Goal: Task Accomplishment & Management: Manage account settings

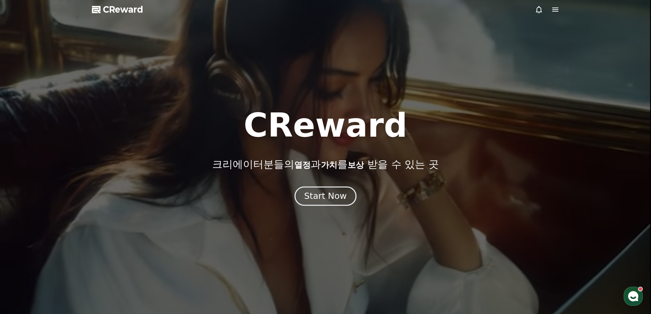
click at [313, 195] on div "Start Now" at bounding box center [325, 196] width 42 height 12
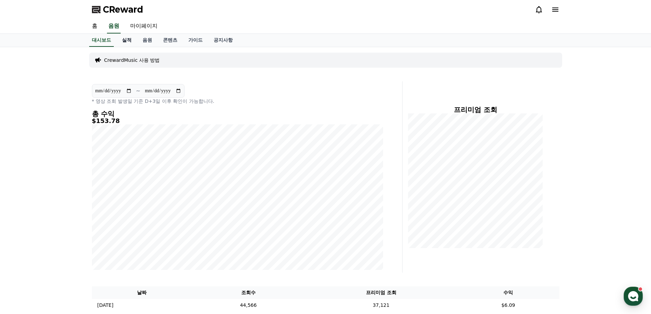
click at [131, 40] on link "실적" at bounding box center [127, 40] width 21 height 13
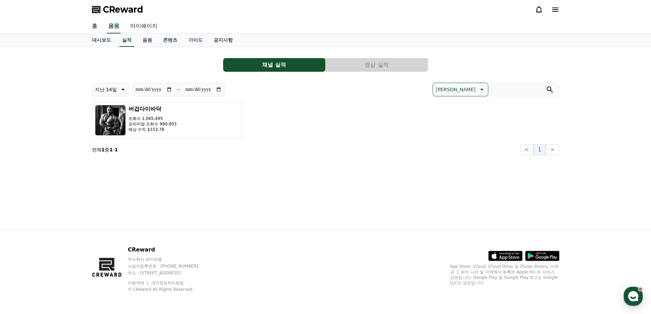
click at [138, 28] on link "마이페이지" at bounding box center [144, 26] width 38 height 14
select select "**********"
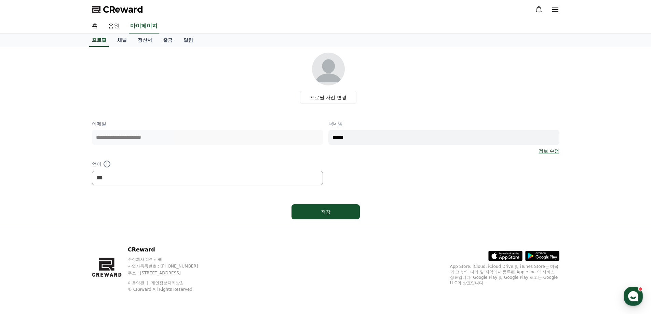
click at [123, 43] on link "채널" at bounding box center [122, 40] width 21 height 13
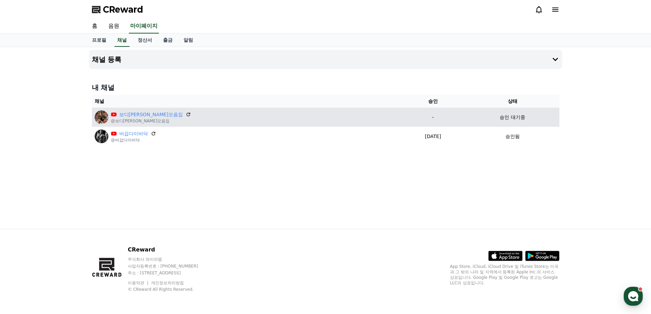
click at [403, 116] on p "-" at bounding box center [433, 117] width 60 height 7
click at [403, 118] on p "-" at bounding box center [433, 117] width 60 height 7
